Goal: Task Accomplishment & Management: Complete application form

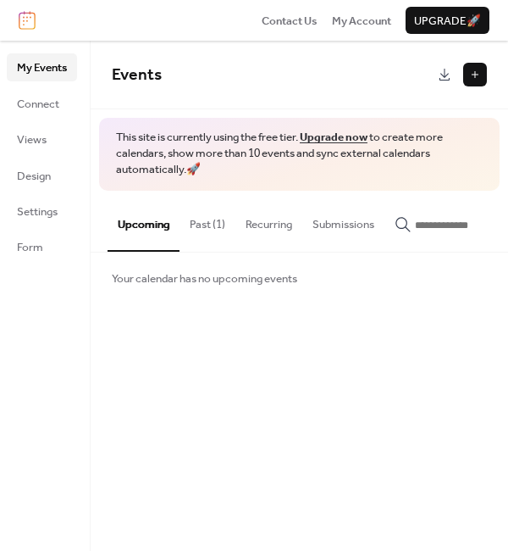
click at [477, 77] on button at bounding box center [475, 75] width 24 height 24
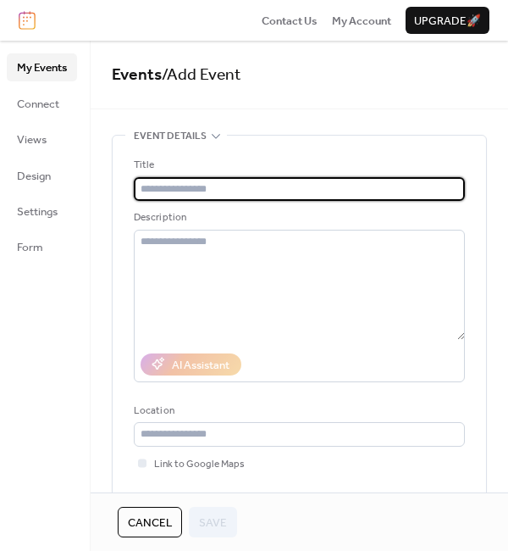
type input "*"
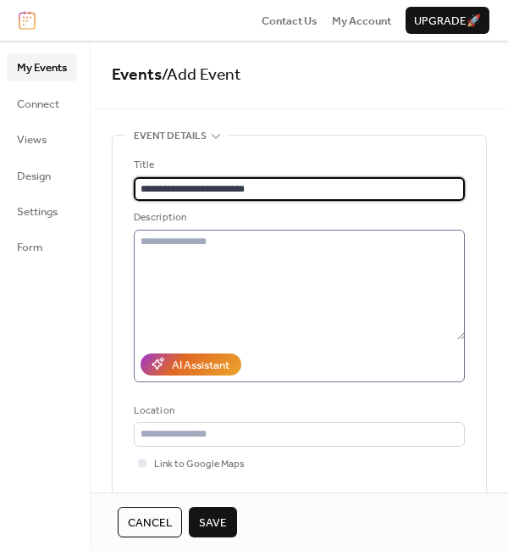
type input "**********"
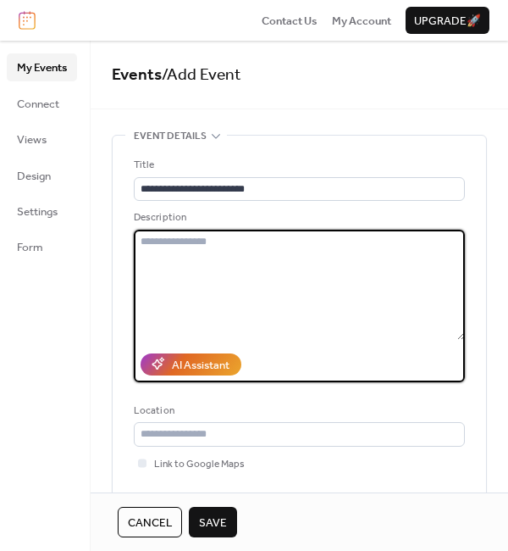
click at [228, 255] on textarea at bounding box center [299, 285] width 331 height 110
paste textarea "**********"
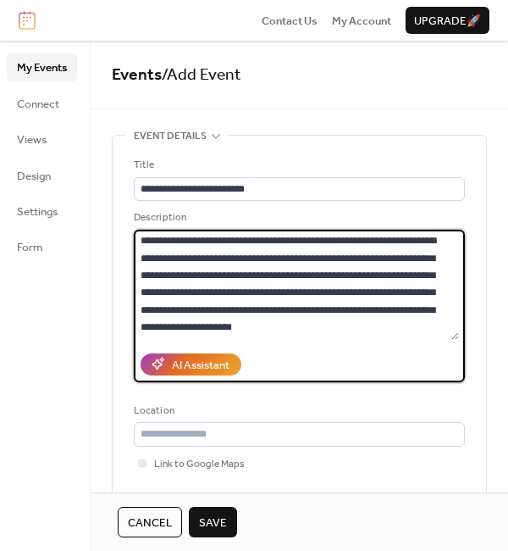
scroll to position [1811, 0]
click at [273, 308] on textarea at bounding box center [296, 285] width 325 height 110
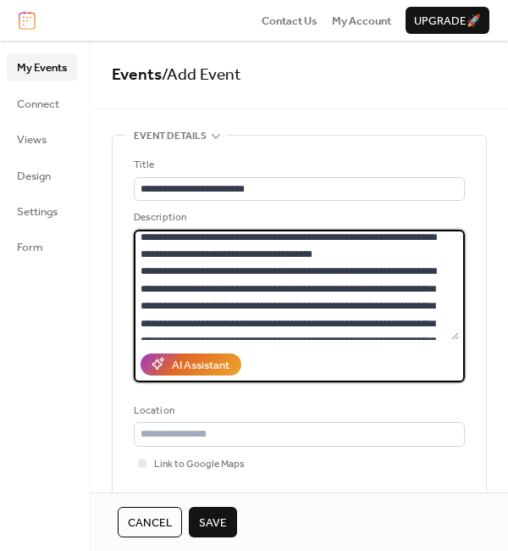
click at [253, 299] on textarea at bounding box center [296, 285] width 325 height 110
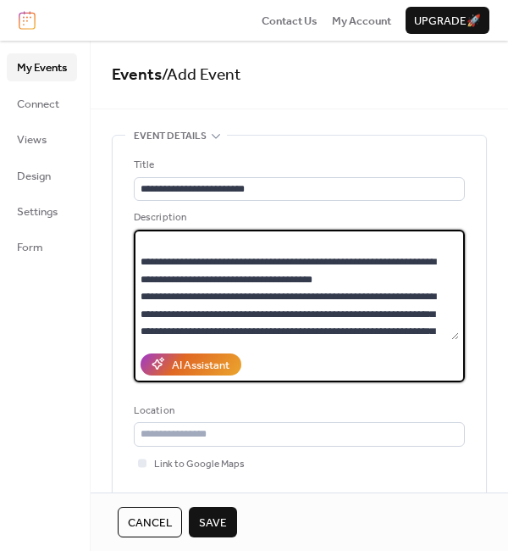
scroll to position [1663, 0]
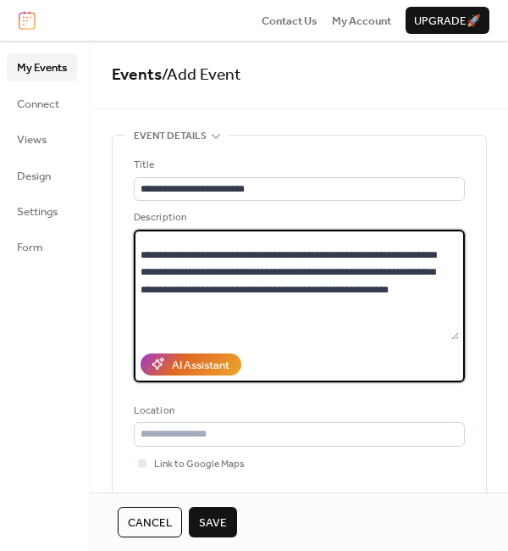
click at [311, 313] on textarea at bounding box center [296, 285] width 325 height 110
click at [304, 316] on textarea at bounding box center [296, 285] width 325 height 110
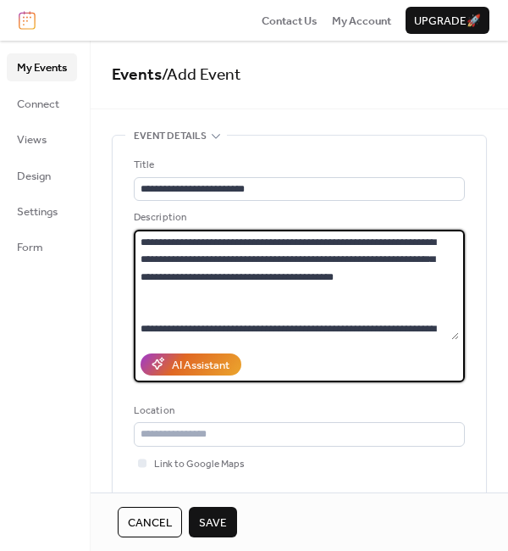
scroll to position [1581, 0]
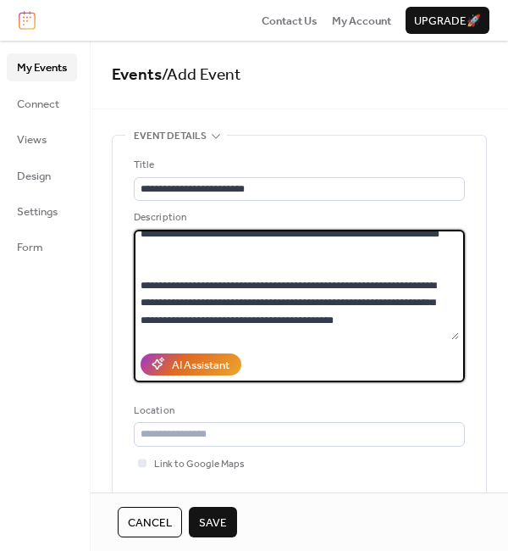
click at [385, 298] on textarea at bounding box center [296, 285] width 325 height 110
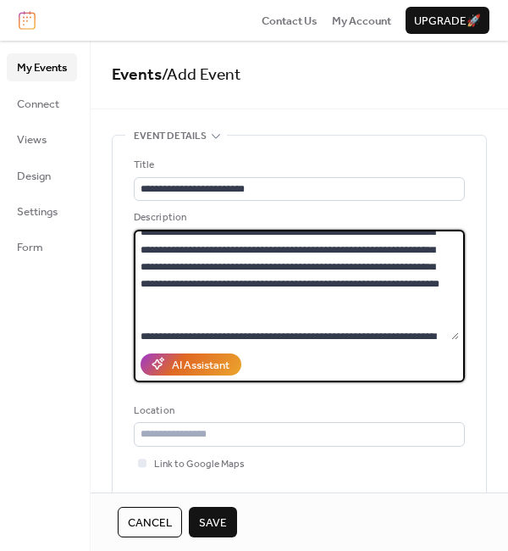
scroll to position [1521, 0]
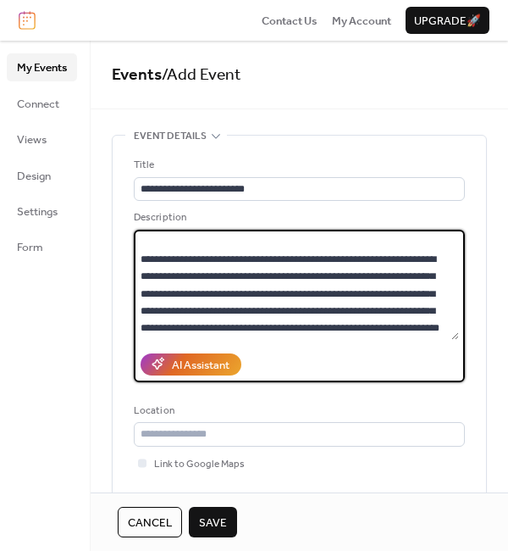
click at [246, 288] on textarea at bounding box center [296, 285] width 325 height 110
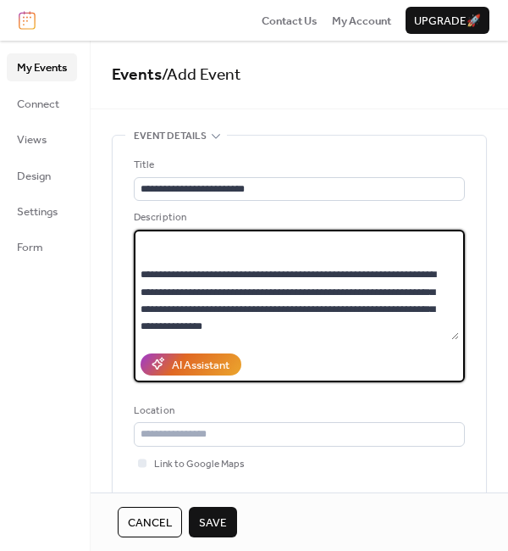
scroll to position [1413, 0]
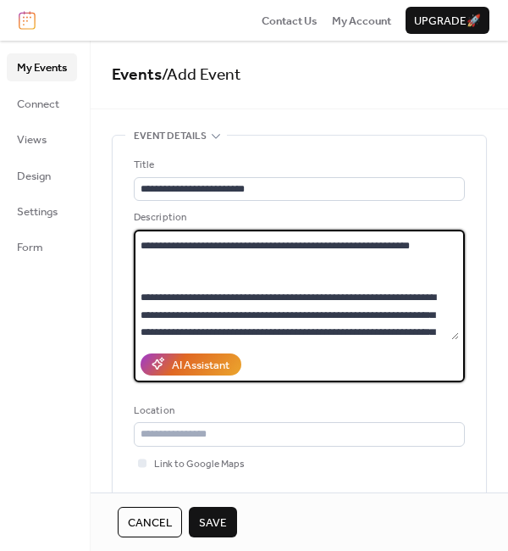
click at [332, 324] on textarea at bounding box center [296, 285] width 325 height 110
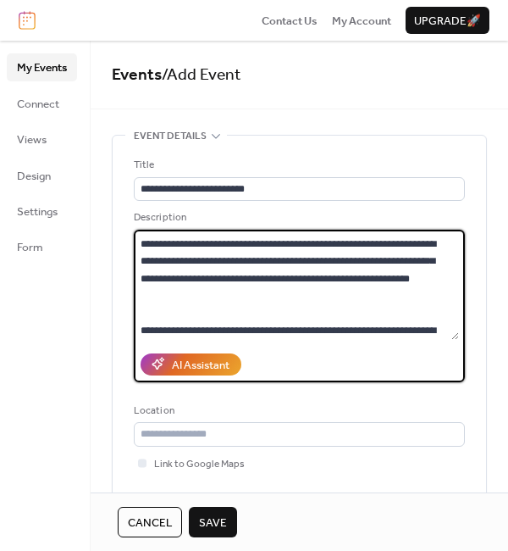
scroll to position [1392, 0]
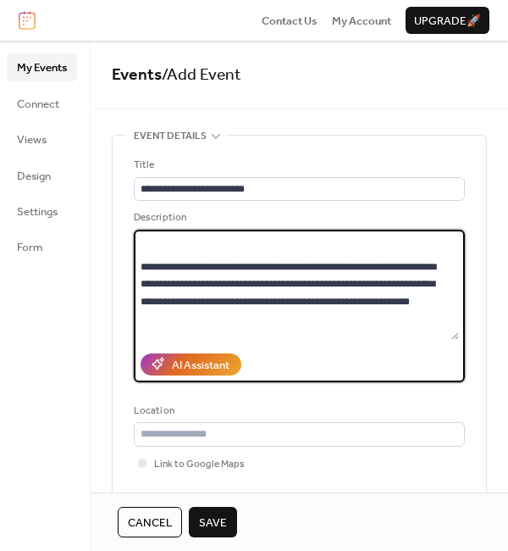
click at [309, 259] on textarea at bounding box center [296, 285] width 325 height 110
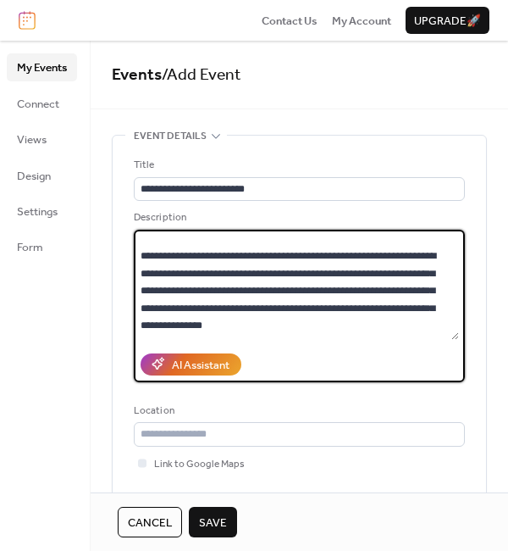
scroll to position [1264, 0]
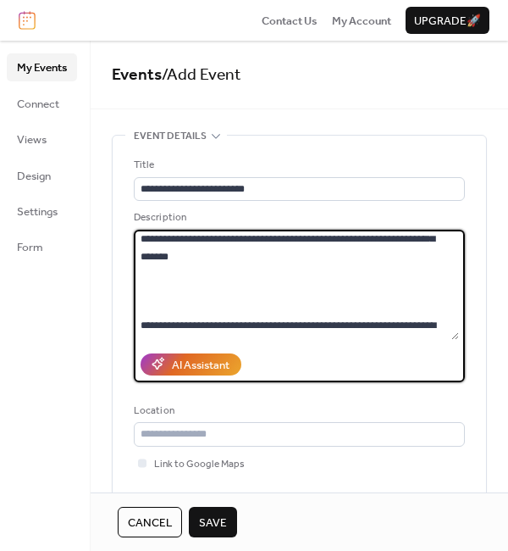
click at [320, 307] on textarea at bounding box center [296, 285] width 325 height 110
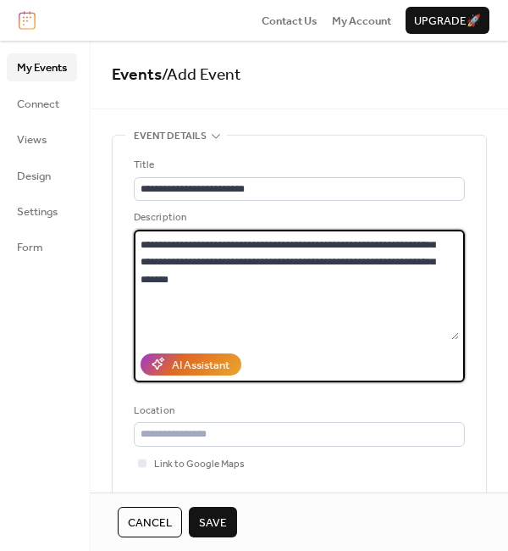
scroll to position [1222, 0]
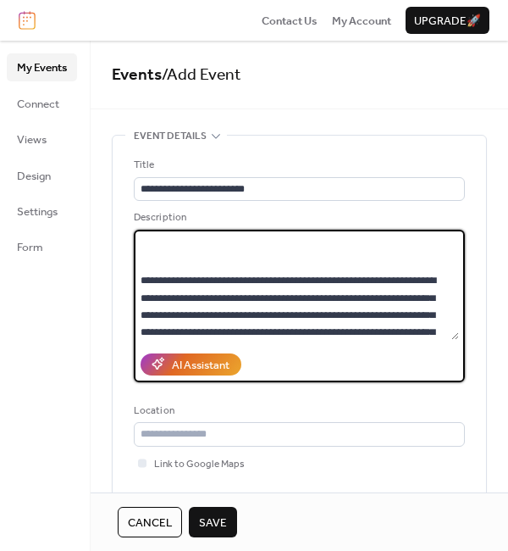
click at [365, 278] on textarea at bounding box center [296, 285] width 325 height 110
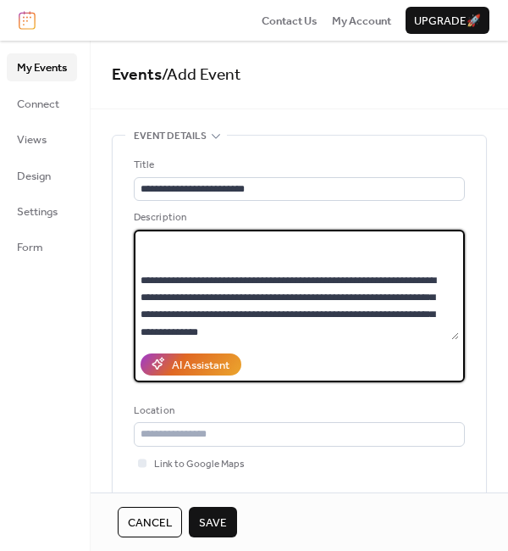
scroll to position [1106, 0]
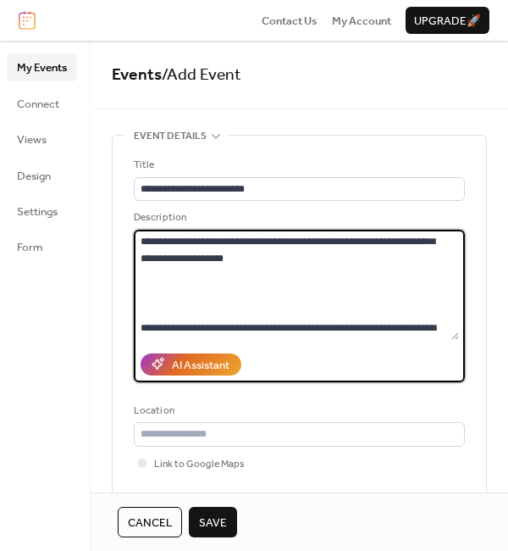
click at [282, 306] on textarea at bounding box center [296, 285] width 325 height 110
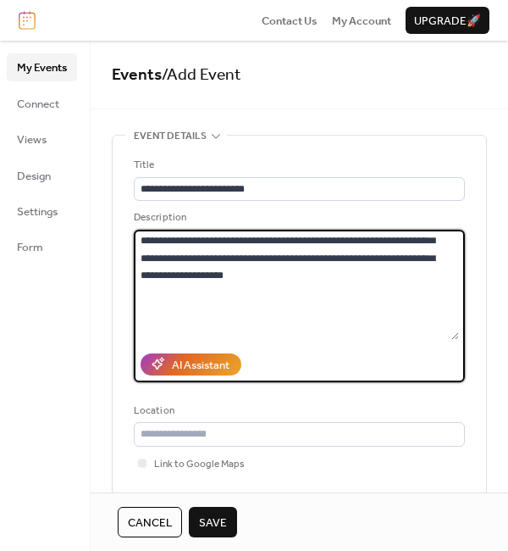
scroll to position [1158, 0]
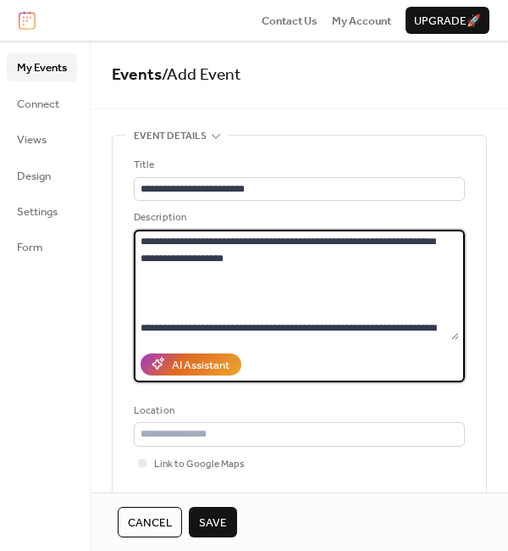
click at [173, 324] on textarea at bounding box center [296, 285] width 325 height 110
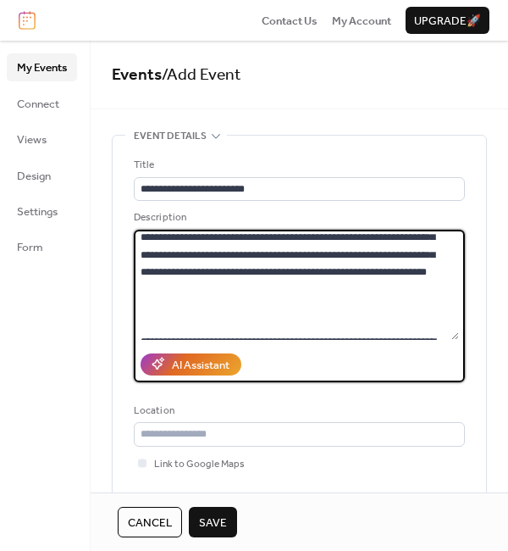
scroll to position [959, 0]
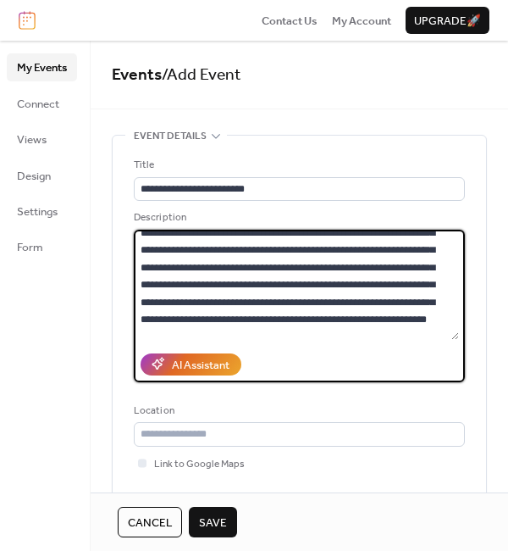
click at [274, 280] on textarea at bounding box center [296, 285] width 325 height 110
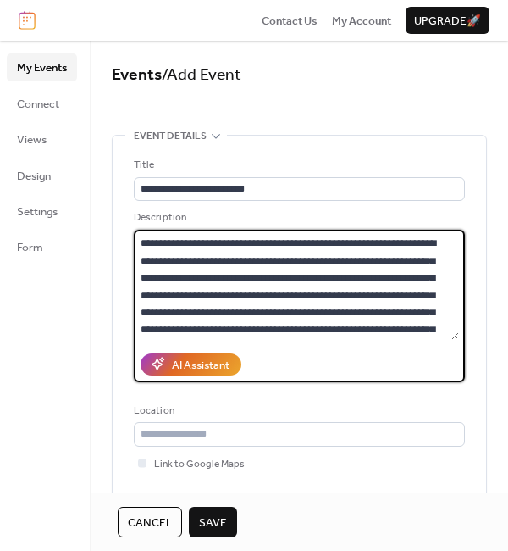
scroll to position [904, 0]
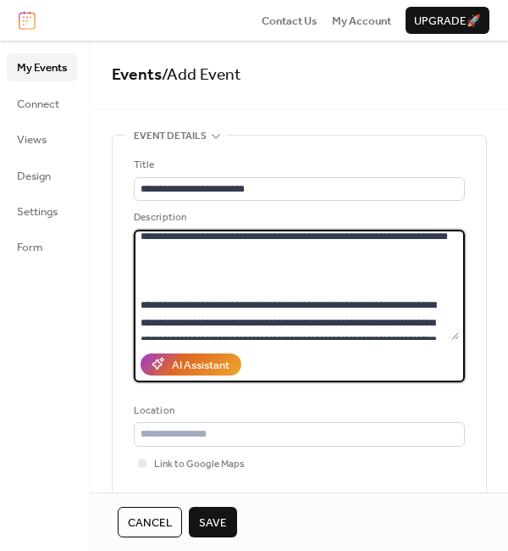
click at [440, 302] on textarea at bounding box center [296, 285] width 325 height 110
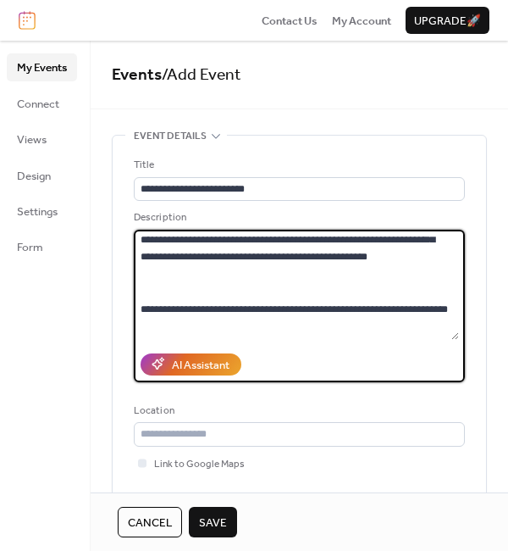
scroll to position [815, 0]
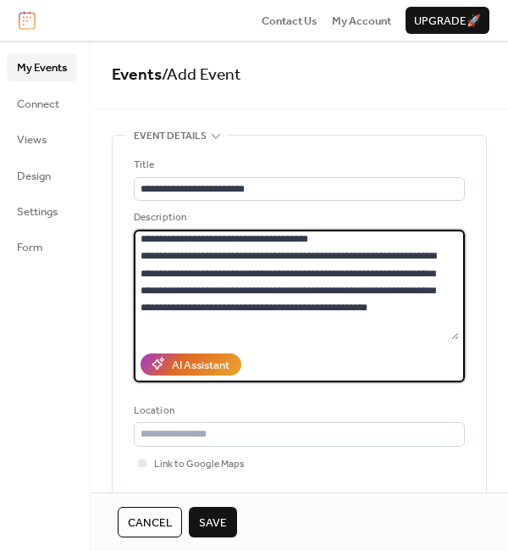
click at [321, 274] on textarea at bounding box center [296, 285] width 325 height 110
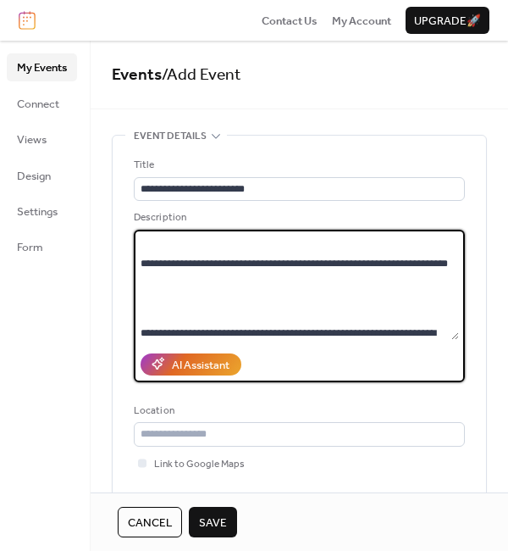
scroll to position [943, 0]
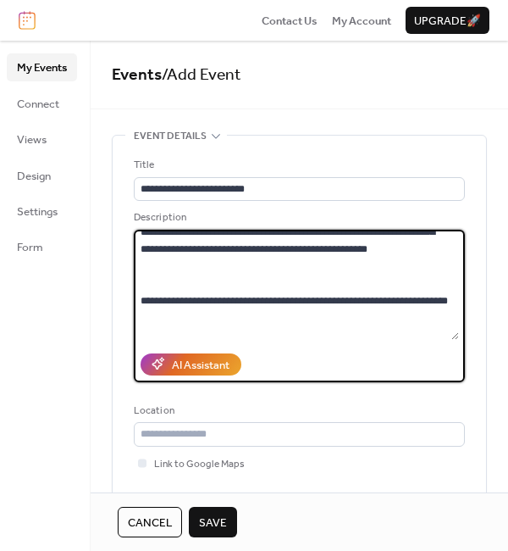
click at [407, 266] on textarea at bounding box center [296, 285] width 325 height 110
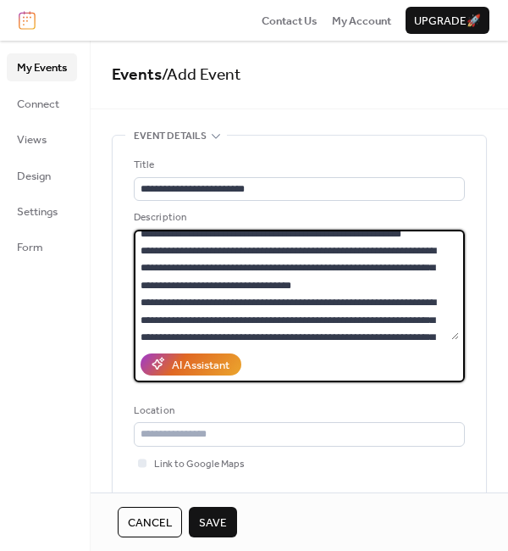
scroll to position [508, 0]
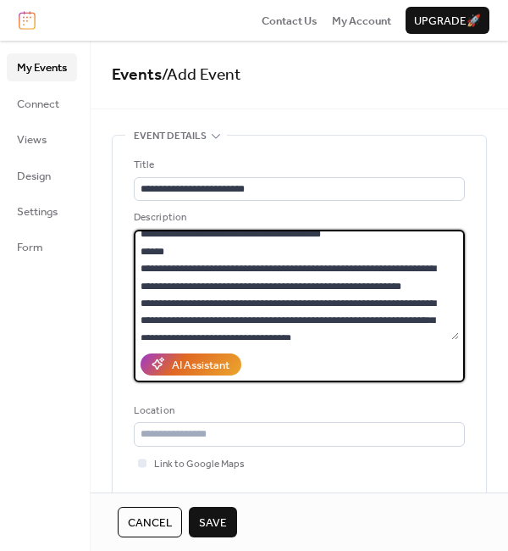
click at [188, 299] on textarea at bounding box center [296, 285] width 325 height 110
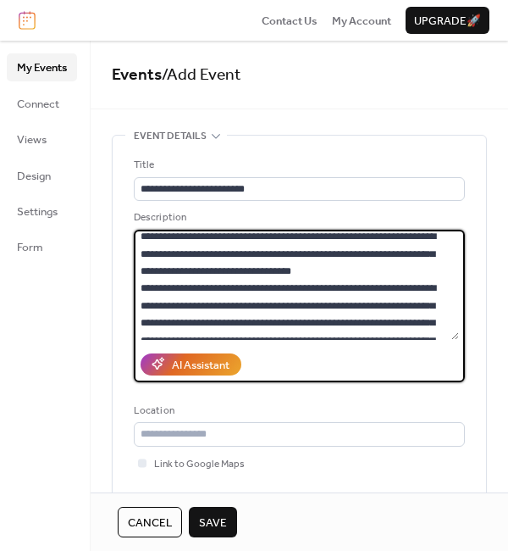
scroll to position [654, 0]
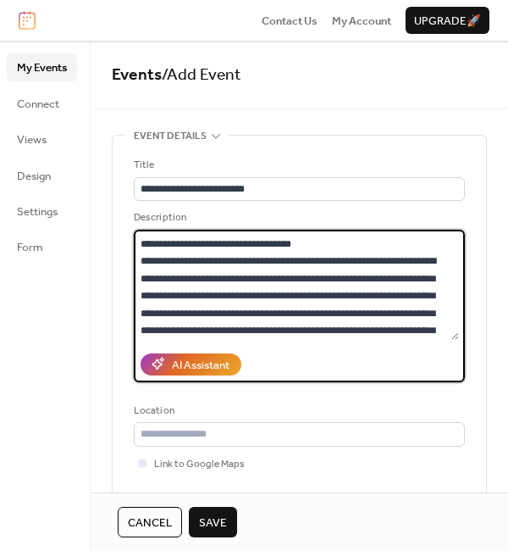
click at [210, 258] on textarea at bounding box center [296, 285] width 325 height 110
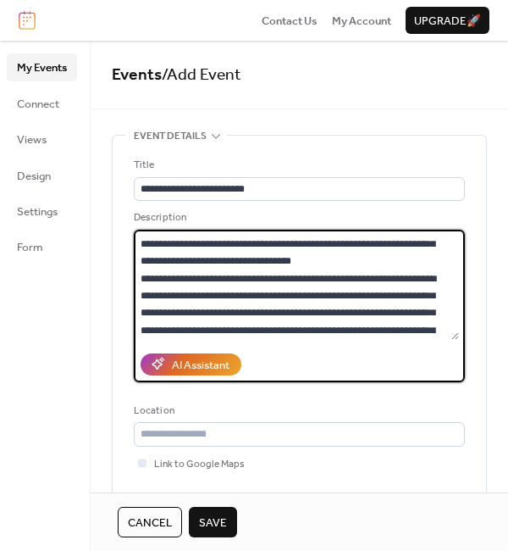
scroll to position [706, 0]
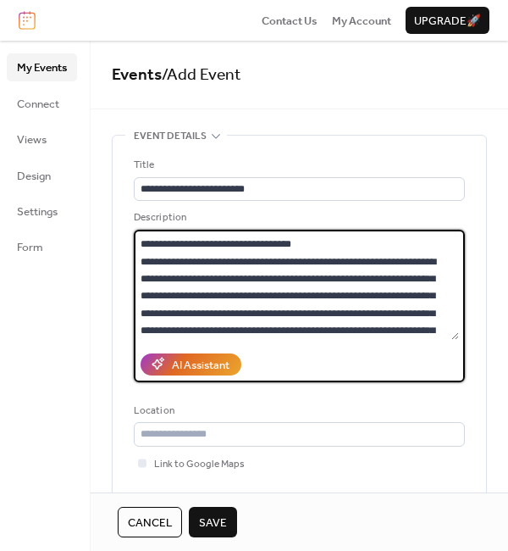
click at [363, 313] on textarea at bounding box center [296, 285] width 325 height 110
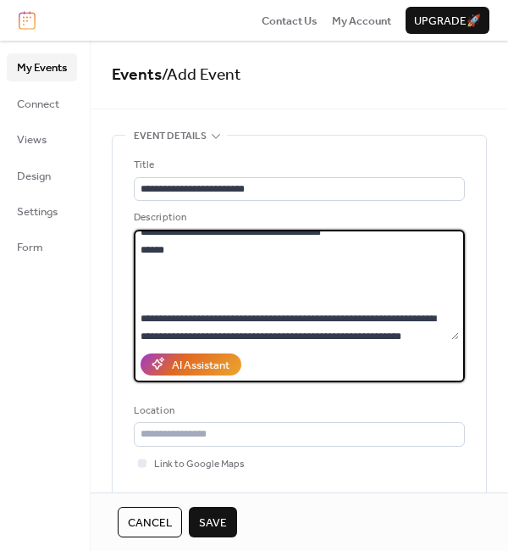
scroll to position [481, 0]
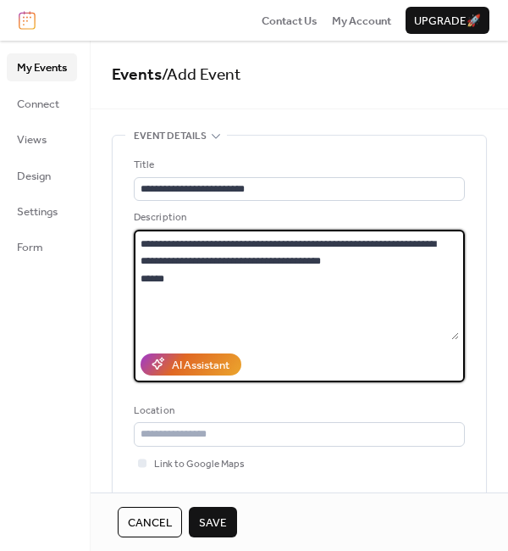
click at [447, 275] on textarea at bounding box center [296, 285] width 325 height 110
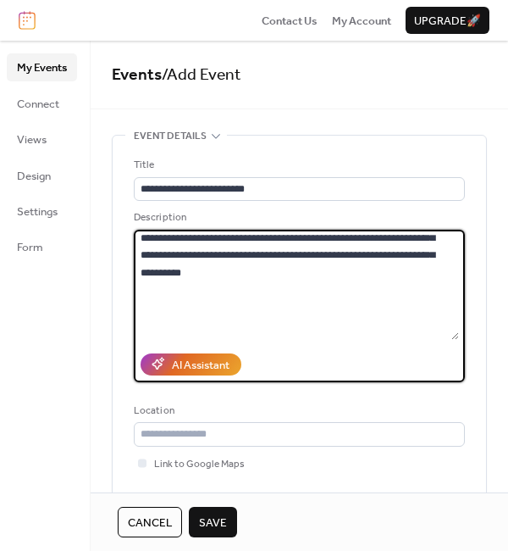
scroll to position [377, 0]
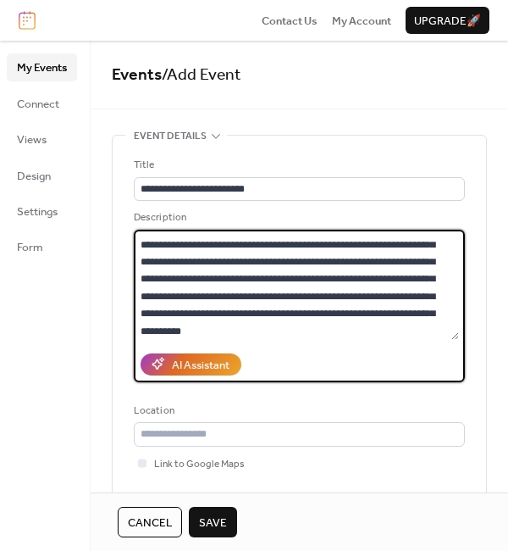
click at [296, 261] on textarea at bounding box center [296, 285] width 325 height 110
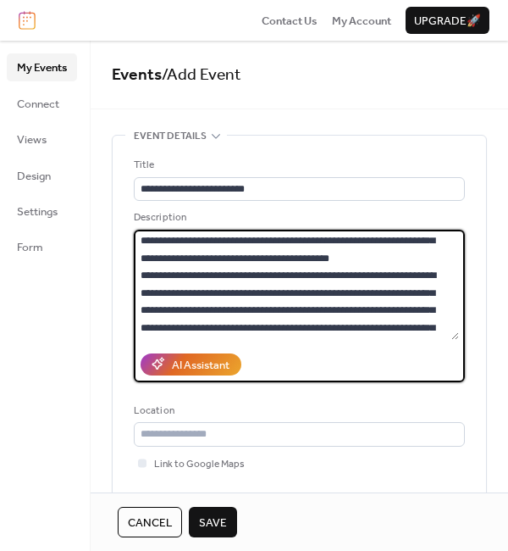
scroll to position [148, 0]
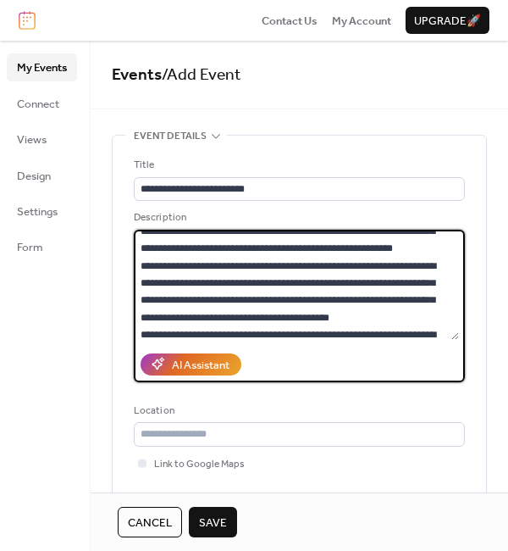
click at [315, 280] on textarea at bounding box center [296, 285] width 325 height 110
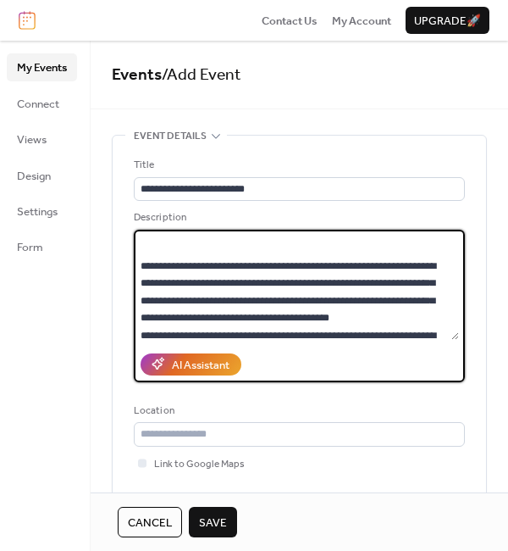
scroll to position [297, 0]
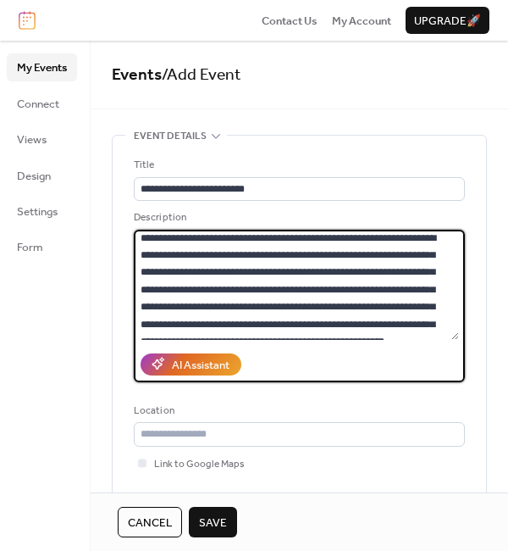
click at [425, 249] on textarea at bounding box center [296, 285] width 325 height 110
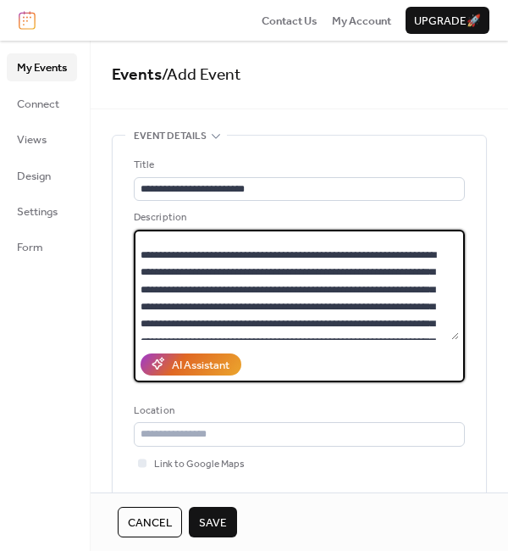
scroll to position [350, 0]
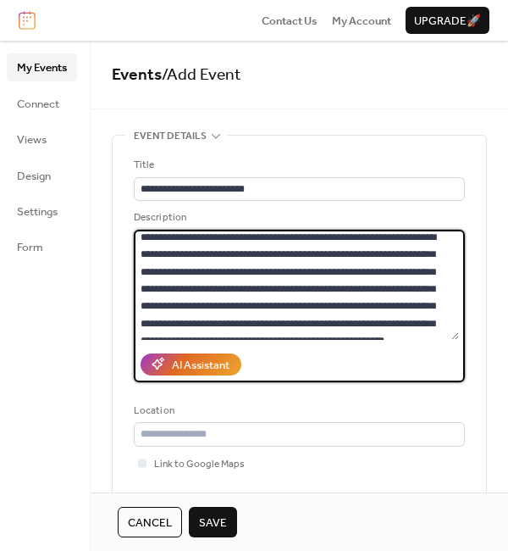
click at [454, 247] on textarea at bounding box center [296, 285] width 325 height 110
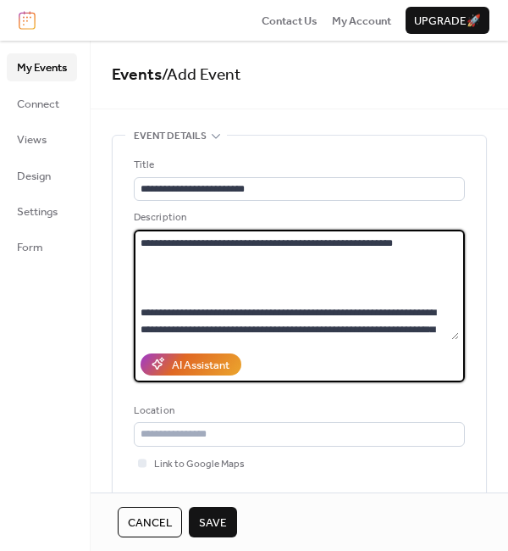
scroll to position [61, 0]
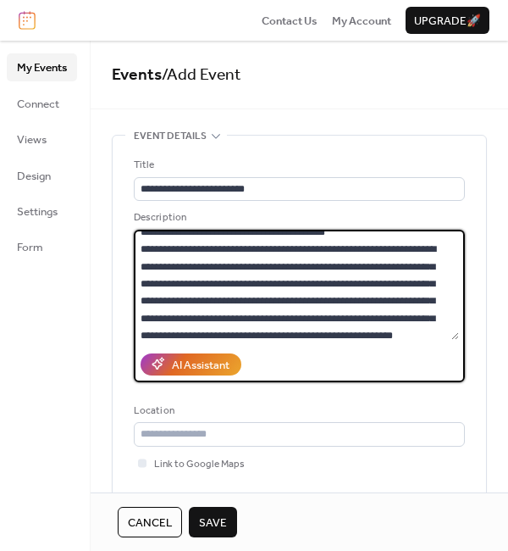
click at [341, 248] on textarea at bounding box center [296, 285] width 325 height 110
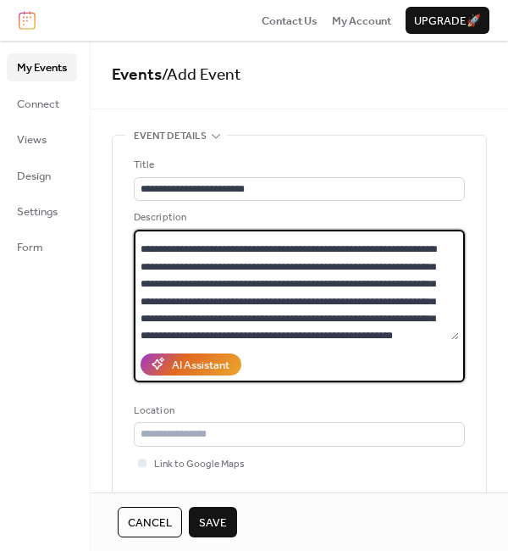
scroll to position [0, 0]
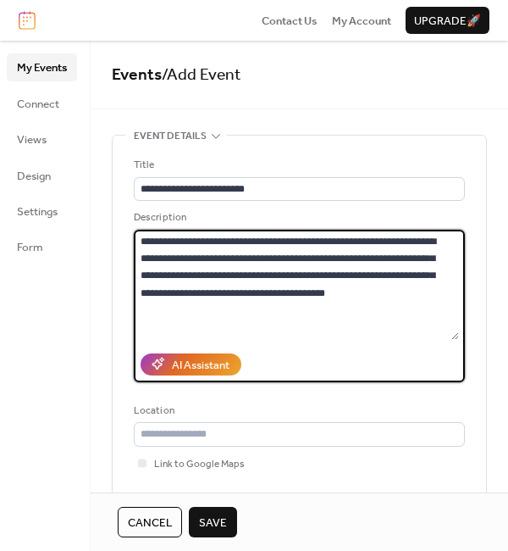
type textarea "**********"
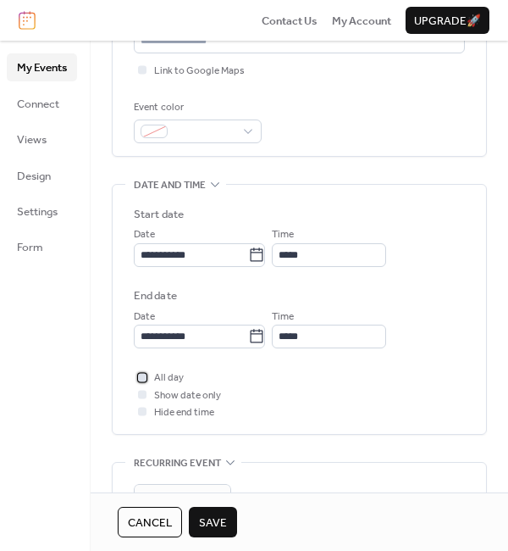
click at [145, 376] on div at bounding box center [142, 377] width 8 height 8
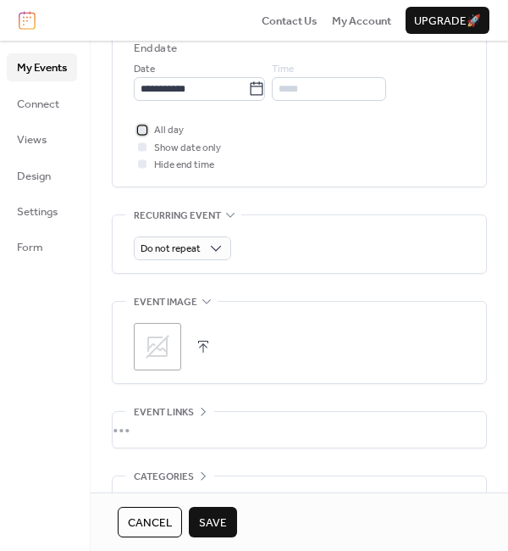
scroll to position [646, 0]
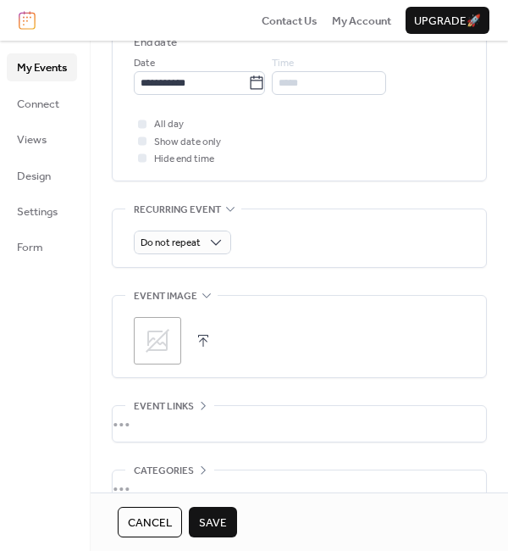
click at [163, 357] on div ";" at bounding box center [157, 340] width 47 height 47
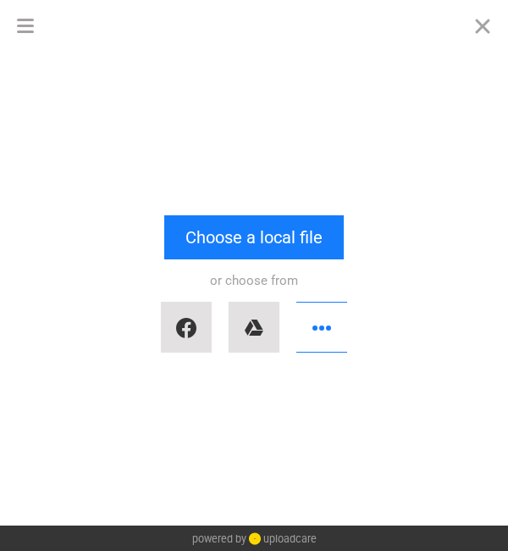
scroll to position [0, 0]
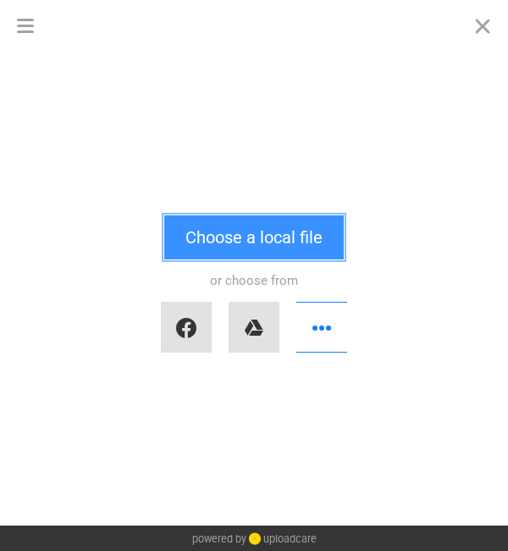
click at [258, 216] on button "Choose a local file" at bounding box center [254, 237] width 180 height 44
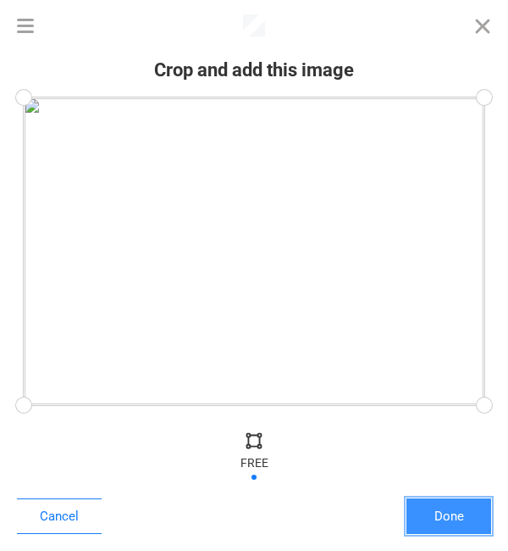
click at [444, 518] on button "Done" at bounding box center [449, 516] width 85 height 36
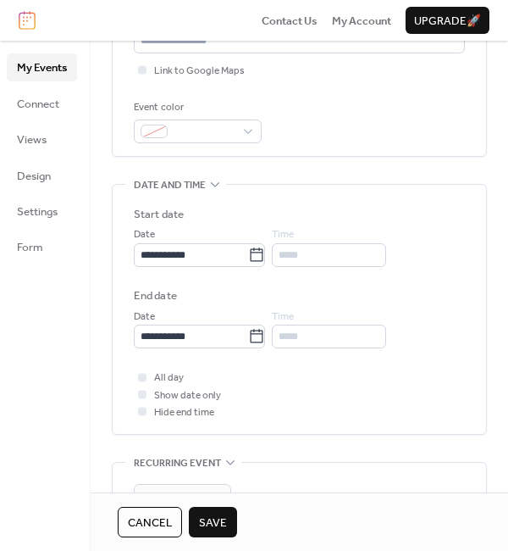
scroll to position [743, 0]
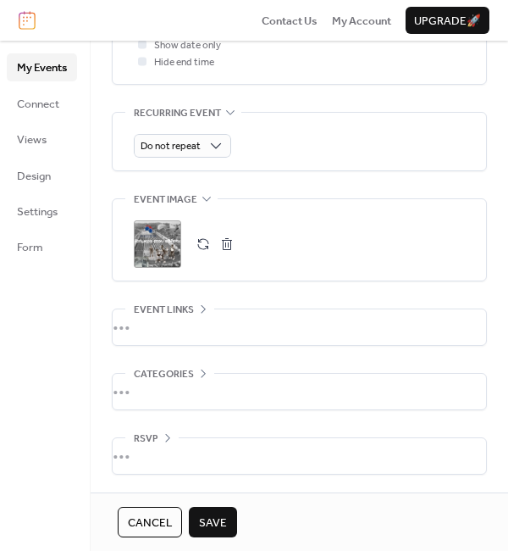
click at [214, 514] on span "Save" at bounding box center [213, 522] width 28 height 17
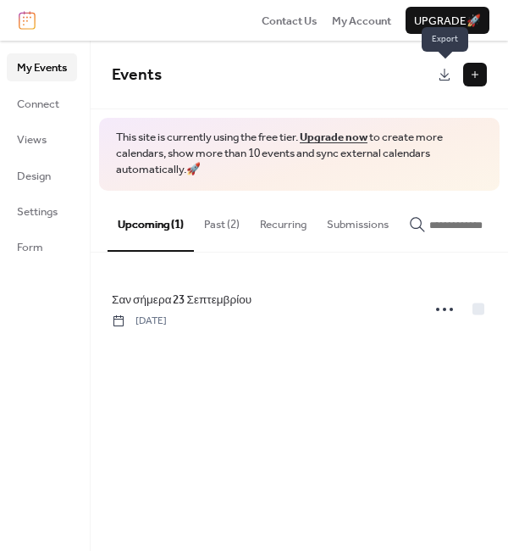
click at [445, 75] on link at bounding box center [445, 75] width 24 height 24
click at [373, 26] on span "My Account" at bounding box center [361, 21] width 59 height 17
click at [214, 217] on button "Past (2)" at bounding box center [222, 220] width 56 height 59
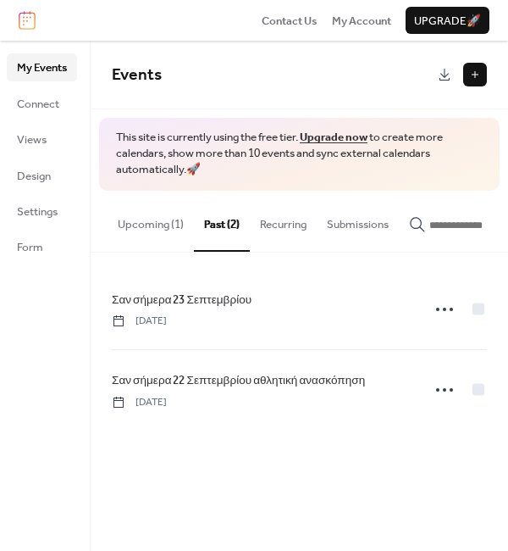
click at [187, 222] on button "Upcoming (1)" at bounding box center [151, 220] width 86 height 59
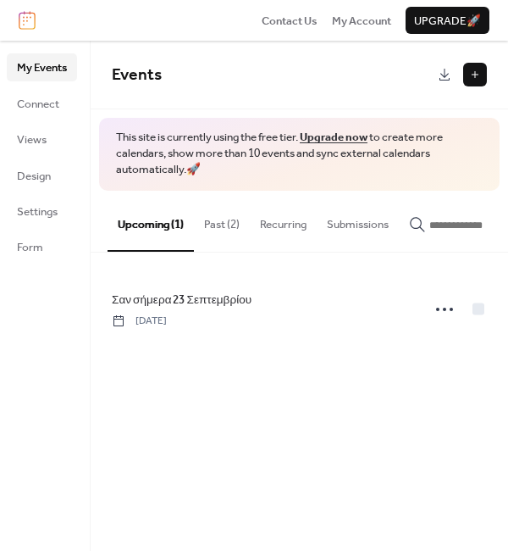
click at [224, 217] on button "Past (2)" at bounding box center [222, 220] width 56 height 59
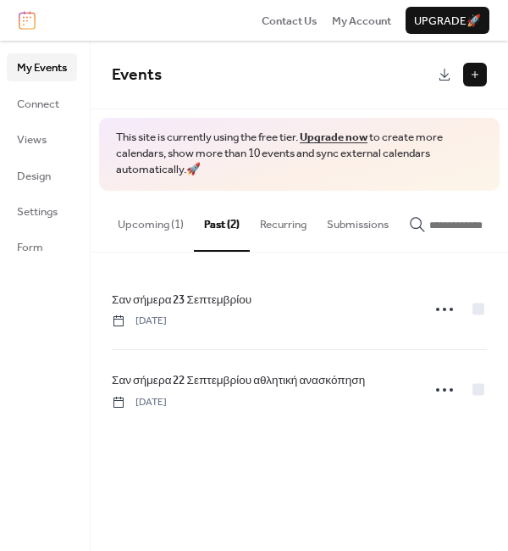
click at [150, 213] on button "Upcoming (1)" at bounding box center [151, 220] width 86 height 59
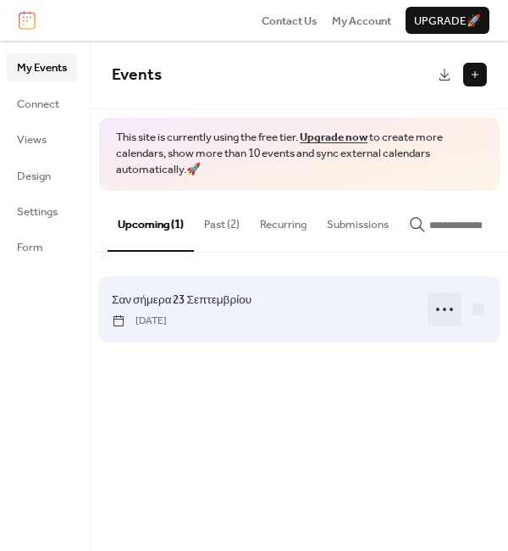
click at [438, 316] on icon at bounding box center [444, 309] width 27 height 27
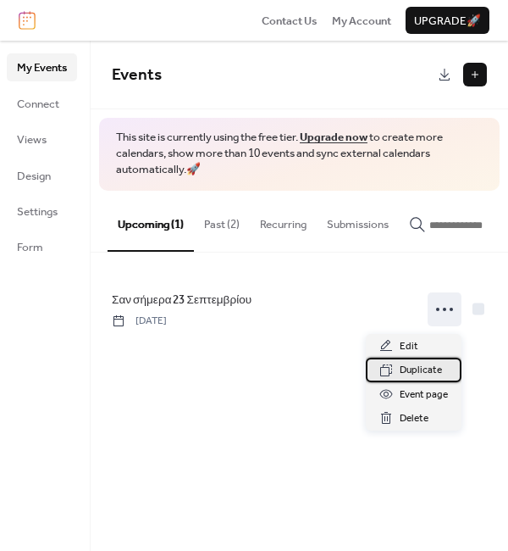
click at [418, 364] on span "Duplicate" at bounding box center [421, 370] width 42 height 17
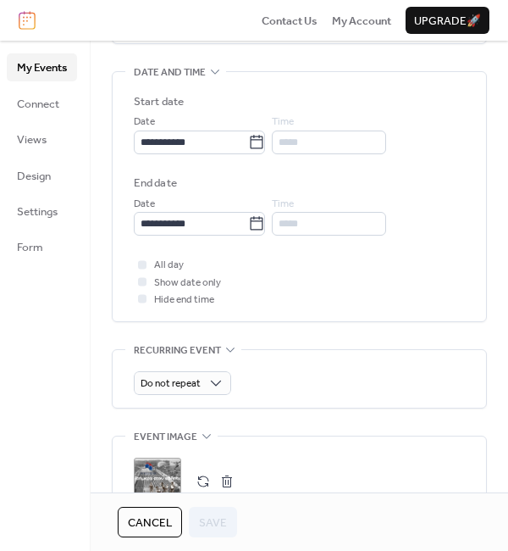
scroll to position [536, 0]
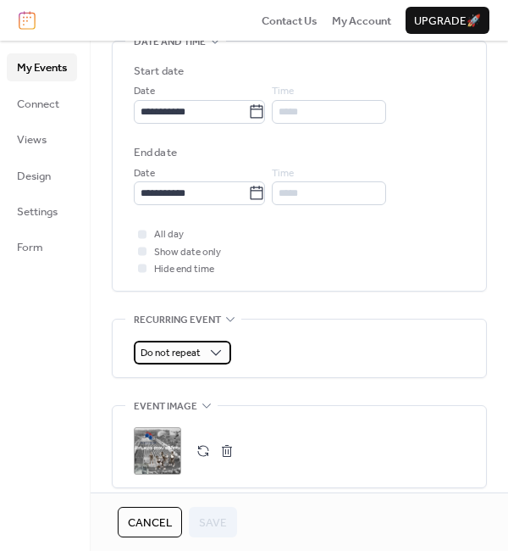
click at [204, 341] on div "Do not repeat" at bounding box center [182, 353] width 97 height 24
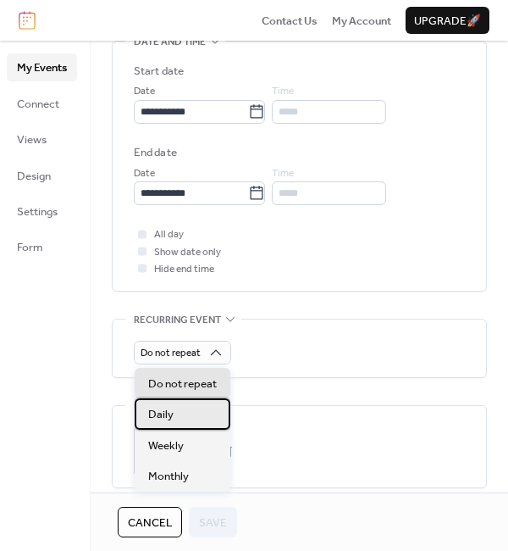
click at [199, 412] on div "Daily" at bounding box center [183, 413] width 96 height 30
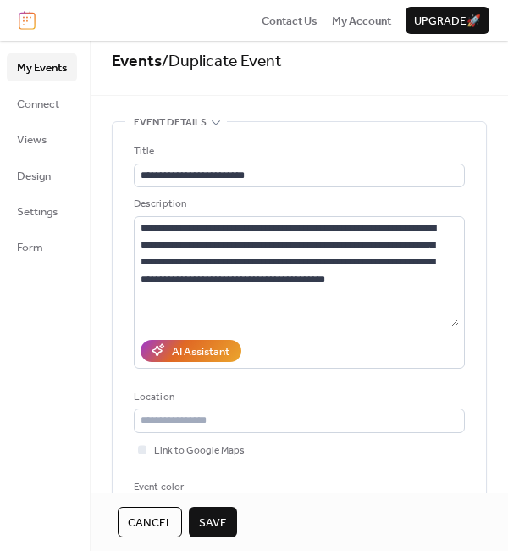
scroll to position [0, 0]
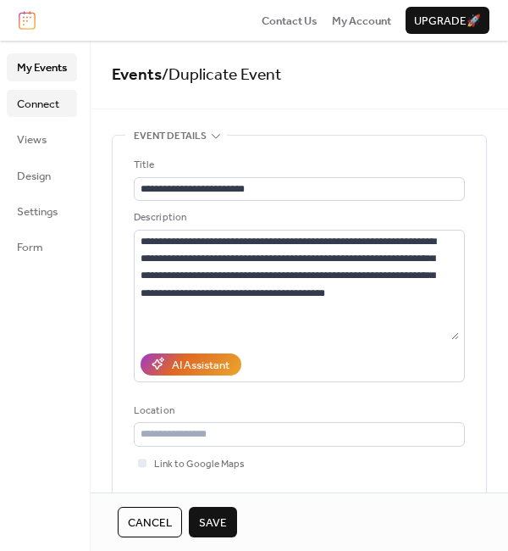
click at [36, 98] on span "Connect" at bounding box center [38, 104] width 42 height 17
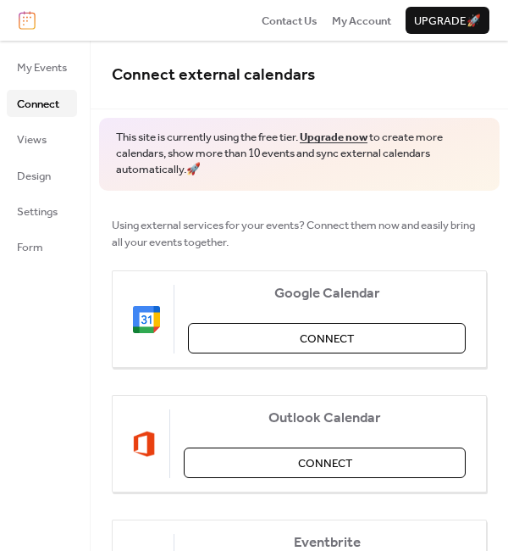
click at [41, 160] on ul "My Events Connect Views Design Settings Form" at bounding box center [42, 156] width 70 height 207
click at [48, 136] on link "Views" at bounding box center [42, 138] width 70 height 27
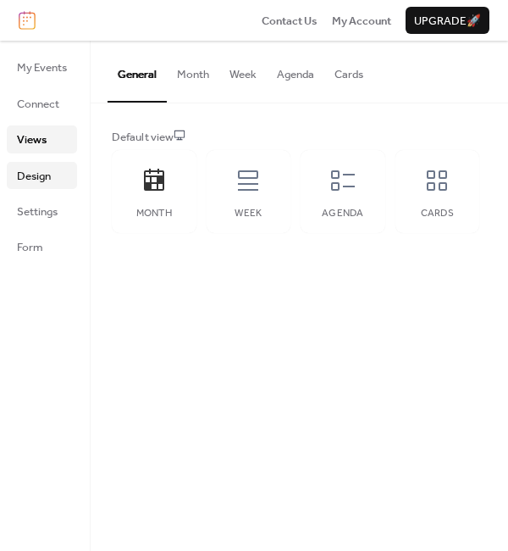
click at [44, 170] on span "Design" at bounding box center [34, 176] width 34 height 17
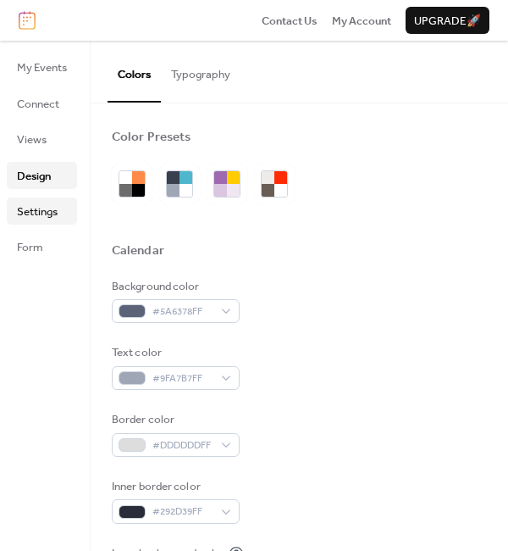
click at [48, 211] on span "Settings" at bounding box center [37, 211] width 41 height 17
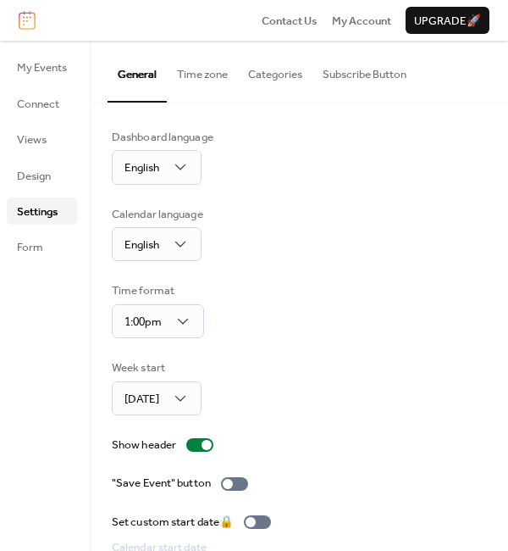
scroll to position [103, 0]
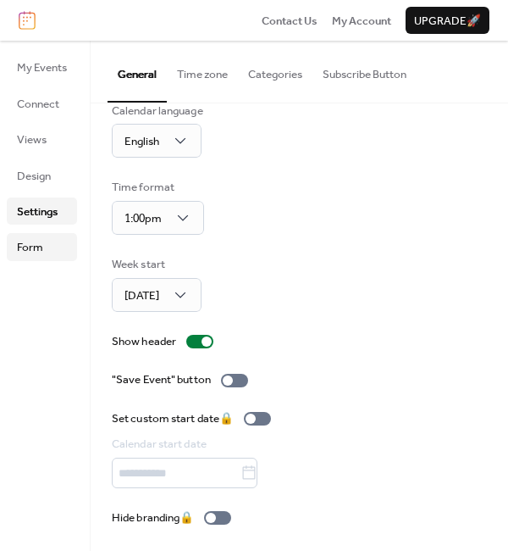
click at [40, 249] on span "Form" at bounding box center [30, 247] width 26 height 17
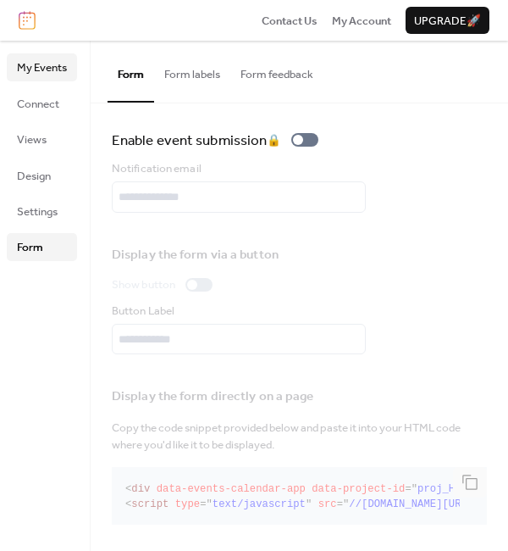
click at [52, 67] on span "My Events" at bounding box center [42, 67] width 50 height 17
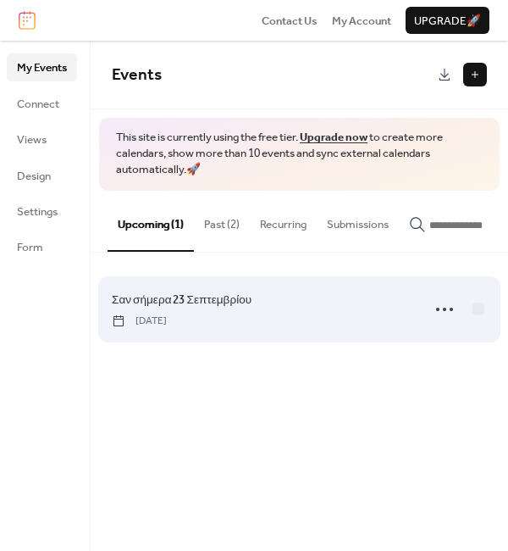
click at [195, 299] on span "Σαν σήμερα 23 Σεπτεμβρίου" at bounding box center [182, 299] width 140 height 17
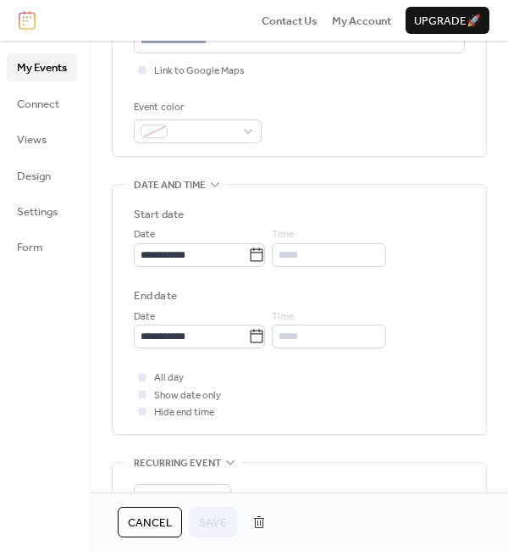
scroll to position [743, 0]
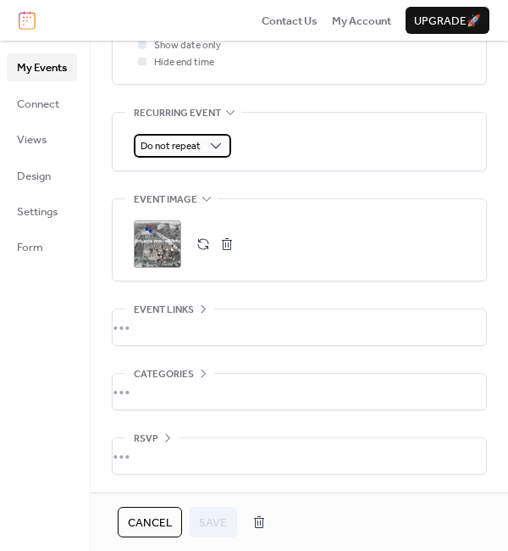
click at [223, 136] on div "Do not repeat" at bounding box center [182, 146] width 97 height 24
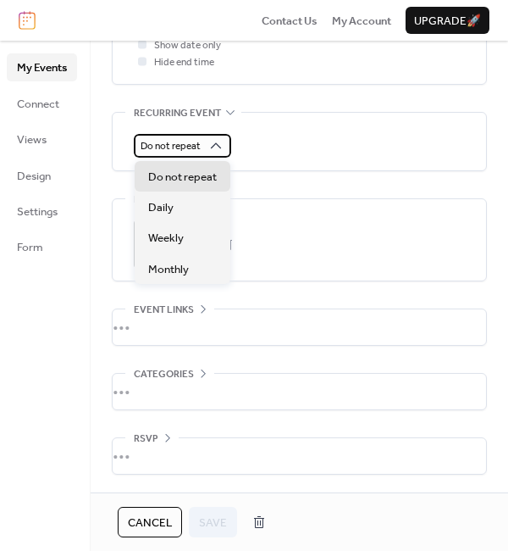
click at [213, 145] on icon at bounding box center [216, 145] width 17 height 17
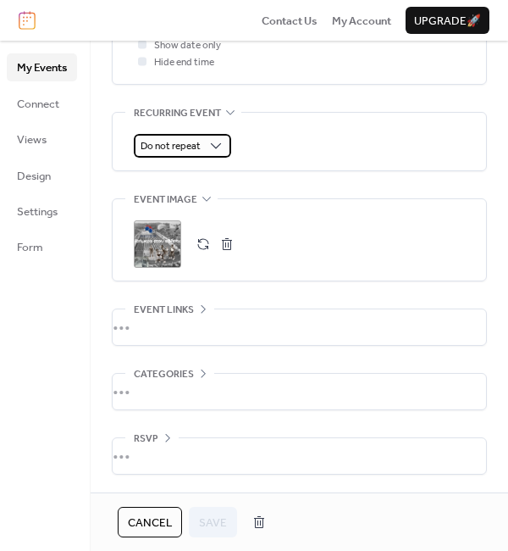
scroll to position [81, 0]
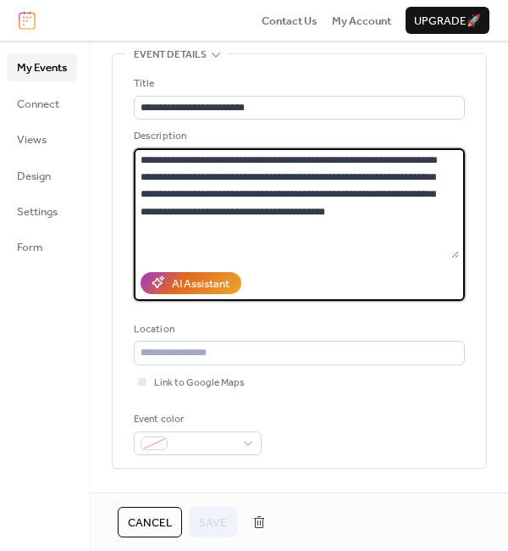
click at [357, 236] on textarea at bounding box center [296, 203] width 325 height 110
type textarea "**********"
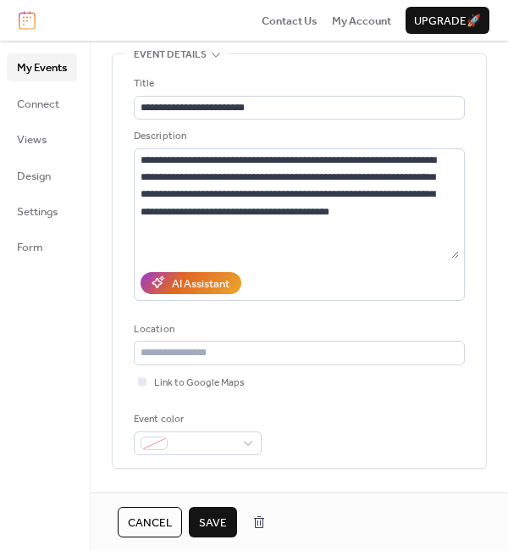
click at [212, 58] on icon at bounding box center [216, 54] width 14 height 14
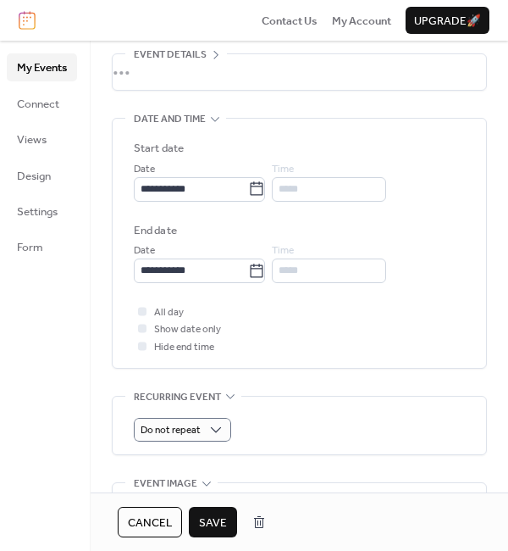
click at [213, 58] on div "•••" at bounding box center [300, 72] width 374 height 36
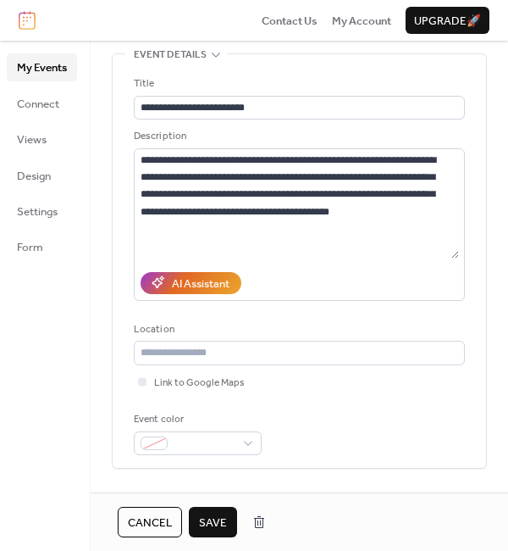
click at [221, 522] on span "Save" at bounding box center [213, 522] width 28 height 17
